Goal: Transaction & Acquisition: Purchase product/service

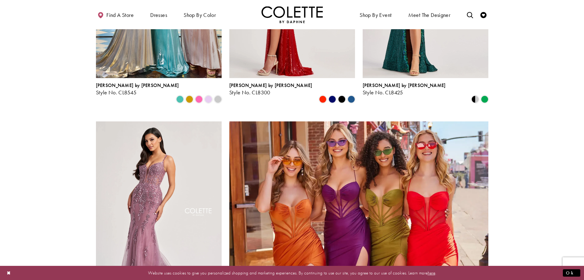
scroll to position [1289, 0]
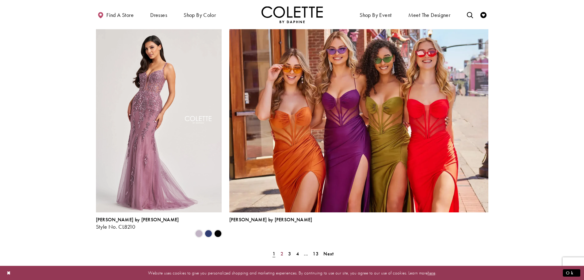
drag, startPoint x: 281, startPoint y: 208, endPoint x: 286, endPoint y: 207, distance: 5.0
click at [281, 250] on span "2" at bounding box center [282, 253] width 3 height 6
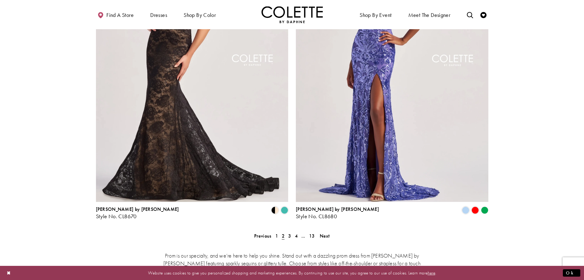
scroll to position [1262, 0]
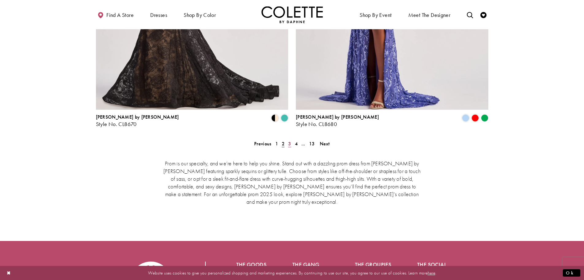
click at [291, 140] on span "3" at bounding box center [289, 143] width 3 height 6
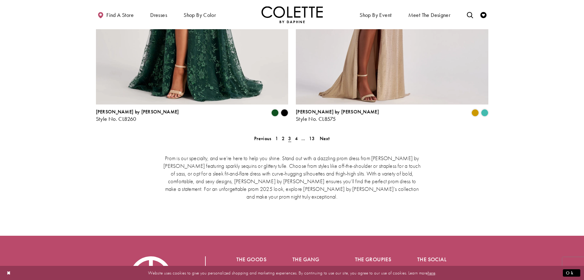
scroll to position [1313, 0]
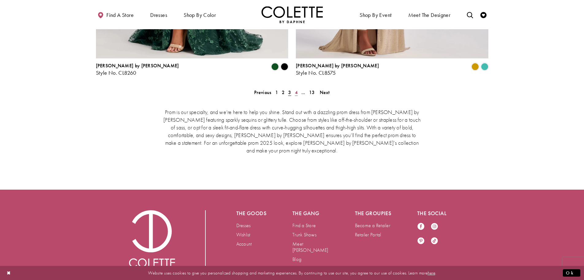
click at [296, 89] on span "4" at bounding box center [296, 92] width 3 height 6
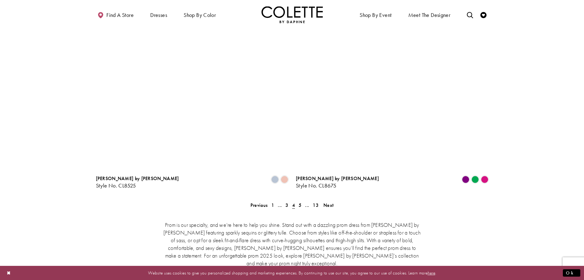
scroll to position [1313, 0]
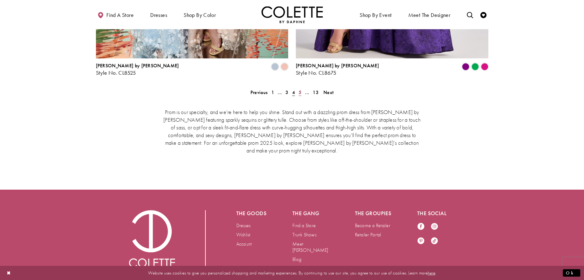
click at [299, 89] on span "5" at bounding box center [300, 92] width 3 height 6
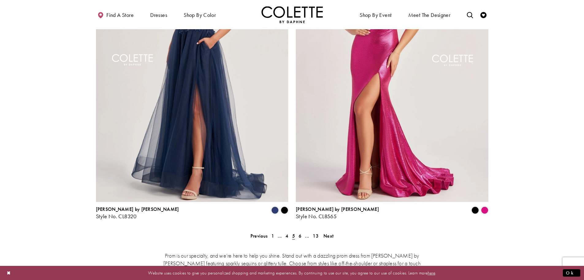
scroll to position [1262, 0]
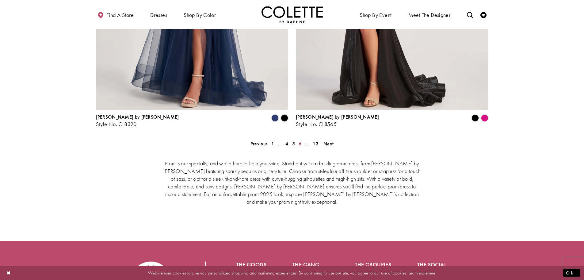
click at [300, 140] on span "6" at bounding box center [300, 143] width 3 height 6
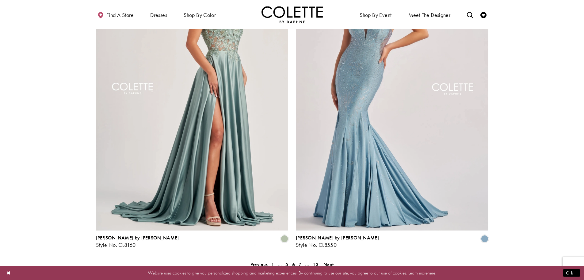
scroll to position [1109, 0]
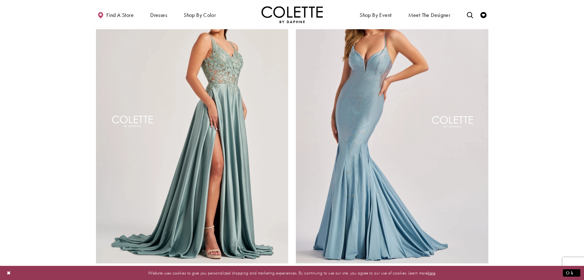
click at [227, 77] on img "Visit Colette by Daphne Style No. CL8160 Page" at bounding box center [192, 123] width 193 height 280
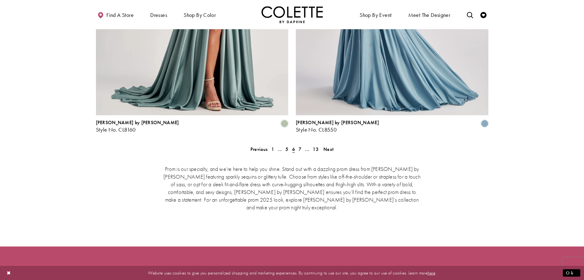
scroll to position [1262, 0]
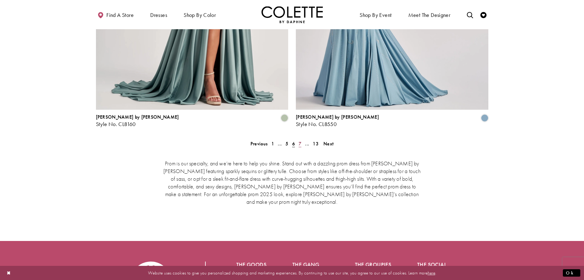
click at [300, 140] on span "7" at bounding box center [300, 143] width 3 height 6
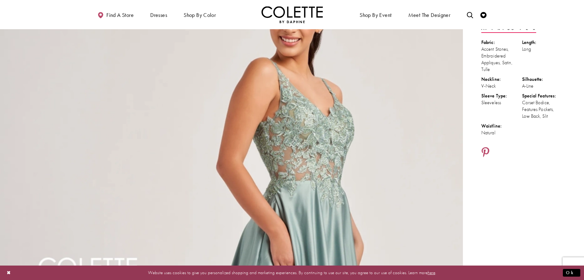
scroll to position [123, 0]
